Goal: Transaction & Acquisition: Purchase product/service

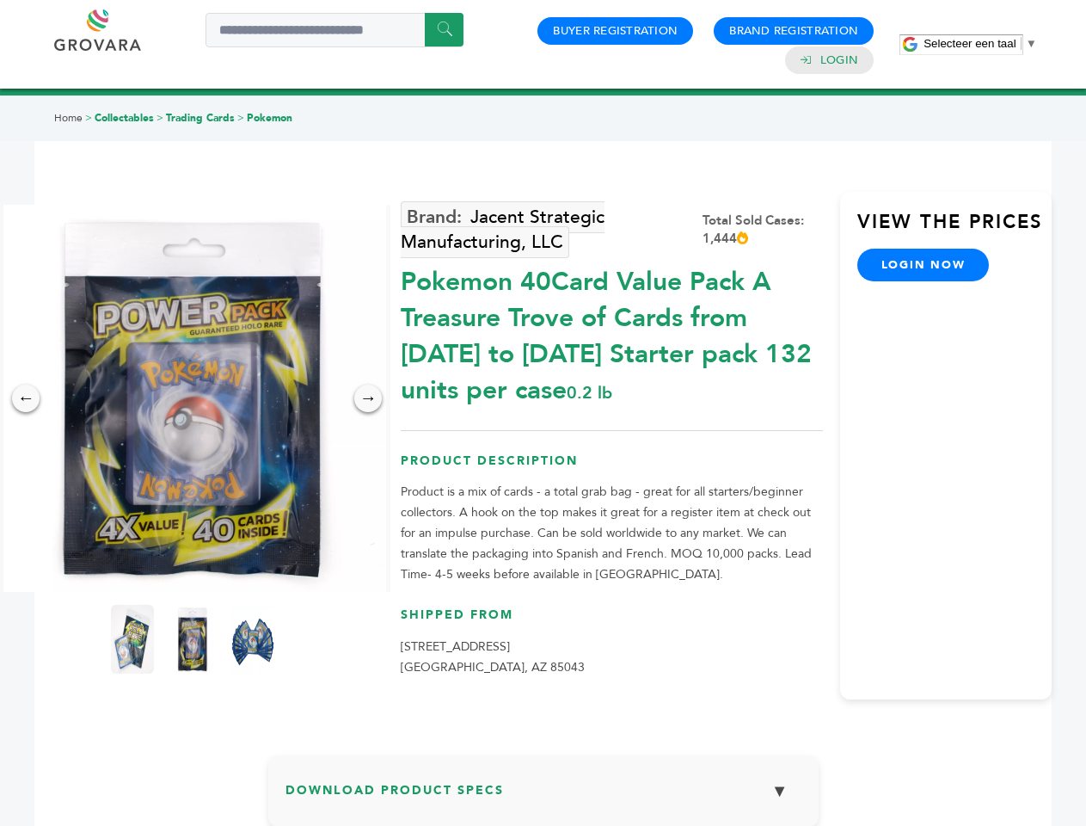
click at [980, 43] on span "Selecteer een taal" at bounding box center [970, 43] width 92 height 13
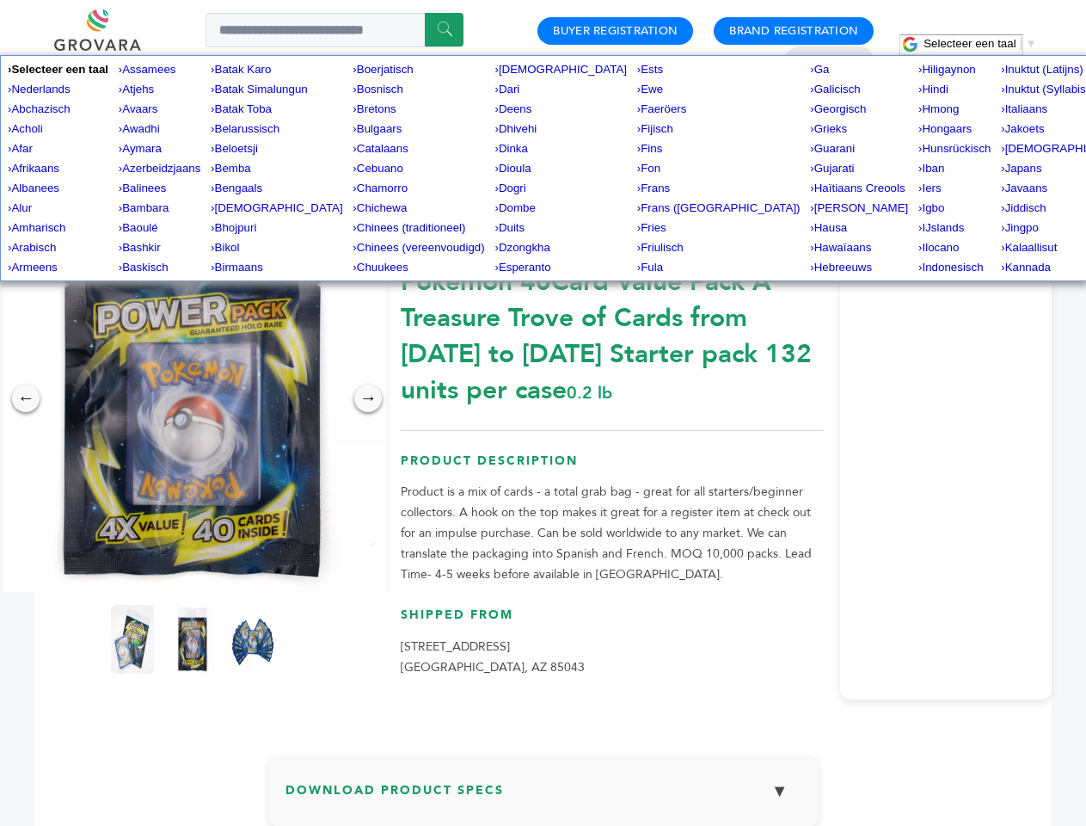
click at [193, 398] on img at bounding box center [192, 398] width 387 height 387
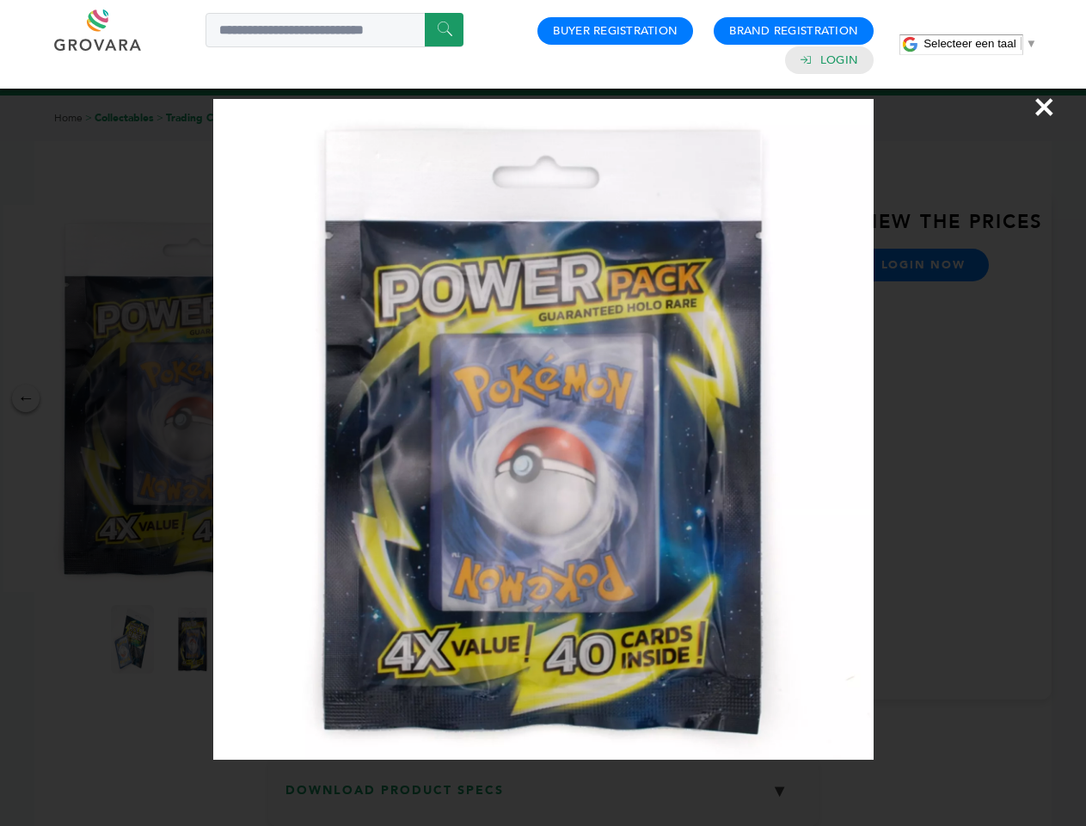
click at [26, 398] on div "×" at bounding box center [543, 413] width 1086 height 826
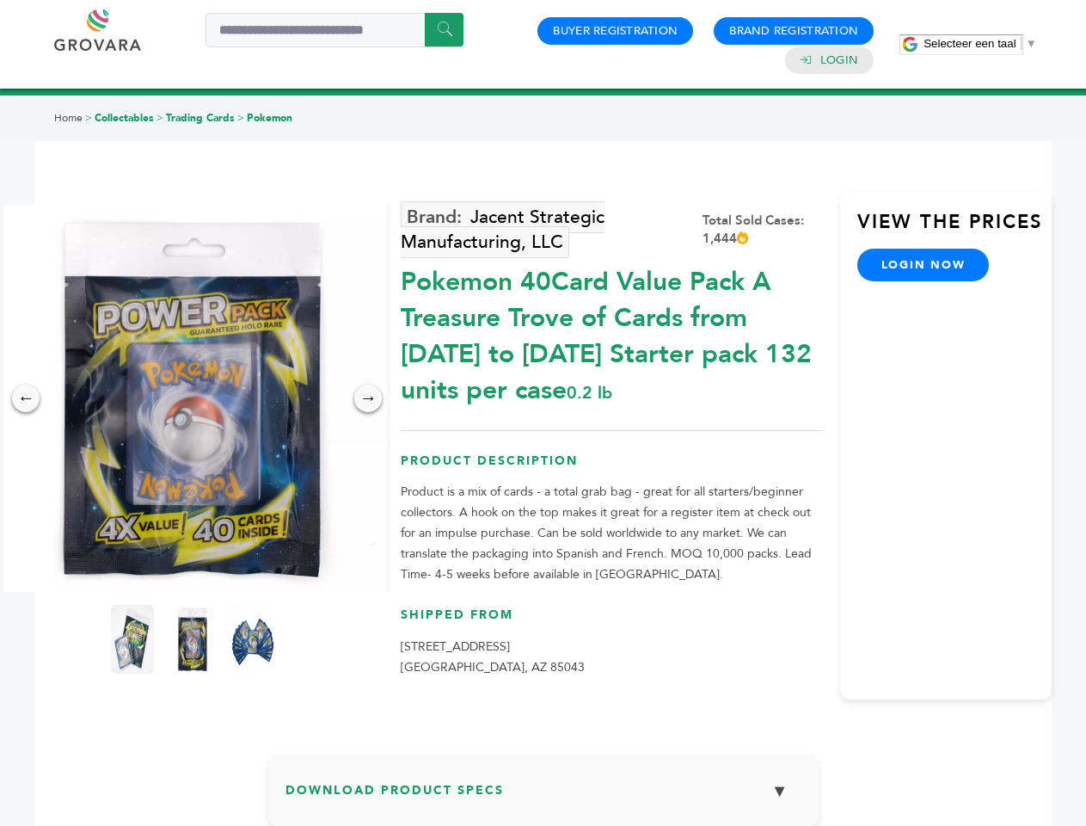
click at [368, 398] on div "→" at bounding box center [368, 398] width 28 height 28
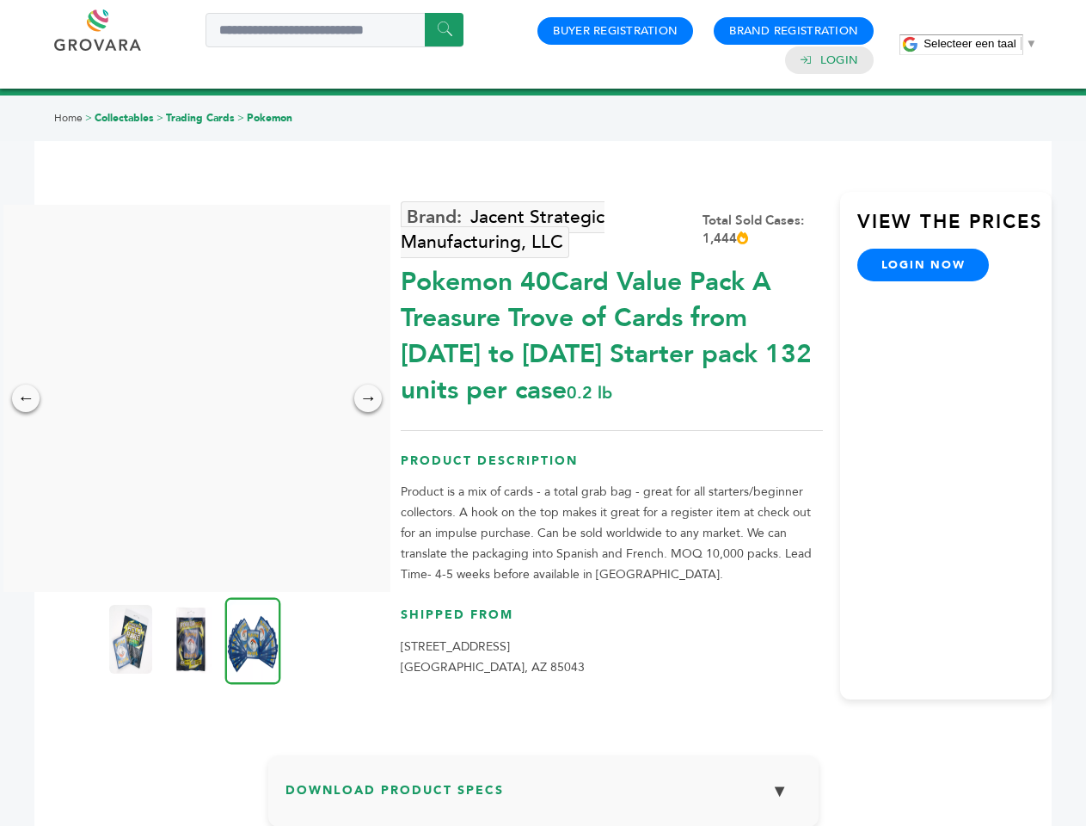
click at [132, 639] on img at bounding box center [130, 639] width 43 height 69
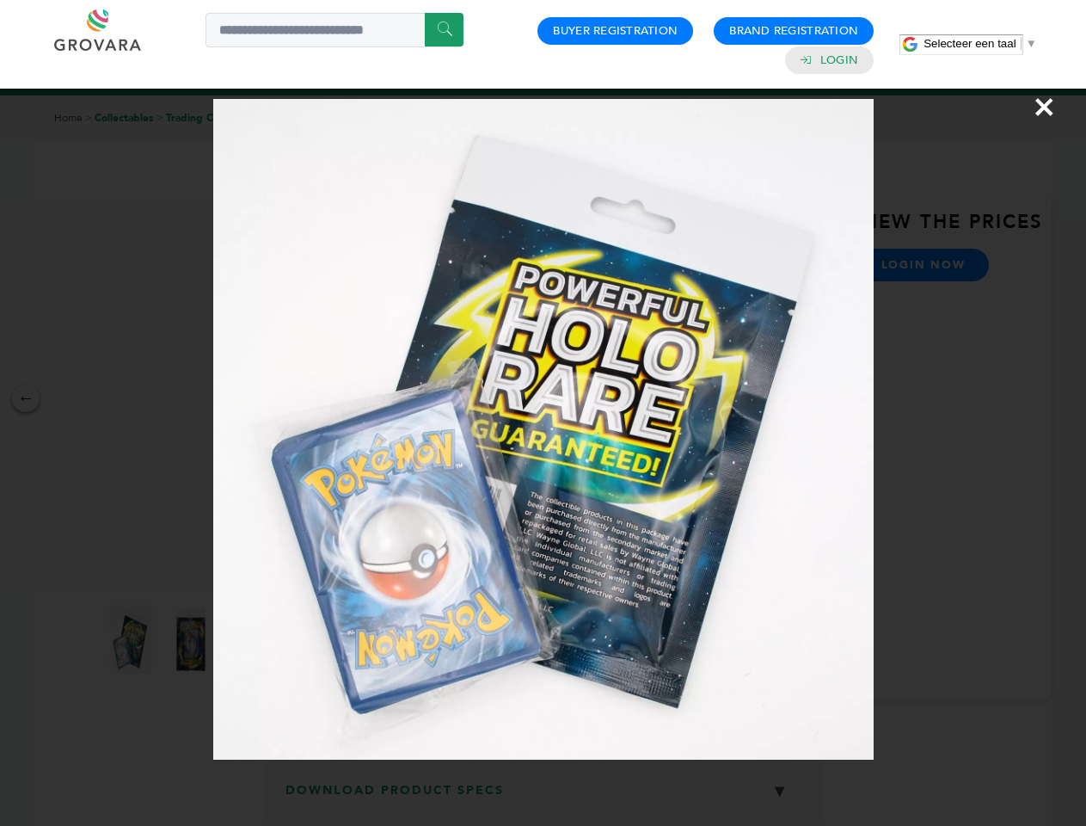
click at [193, 639] on div "×" at bounding box center [543, 413] width 1086 height 826
click at [253, 639] on img at bounding box center [253, 640] width 56 height 87
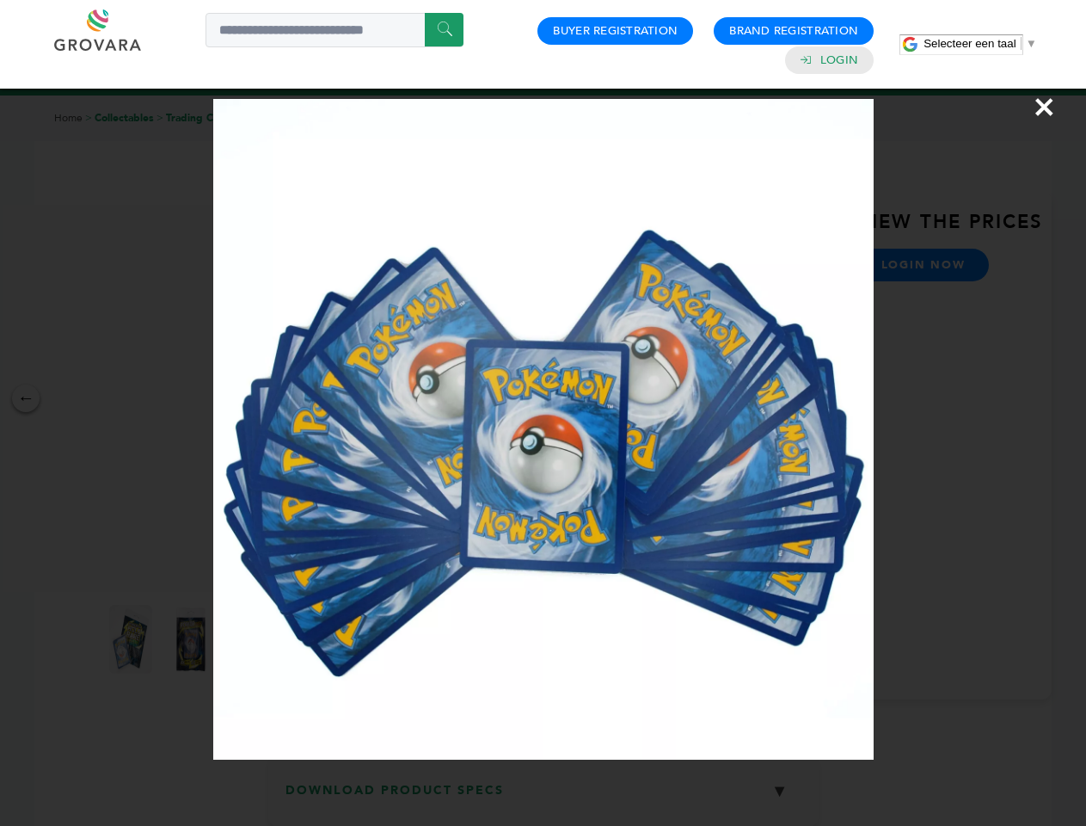
click at [544, 797] on div "×" at bounding box center [543, 413] width 1086 height 826
